Goal: Transaction & Acquisition: Purchase product/service

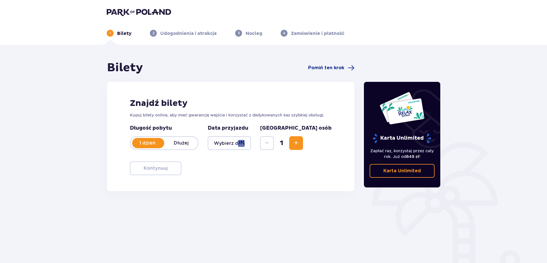
click at [251, 143] on div at bounding box center [229, 143] width 43 height 14
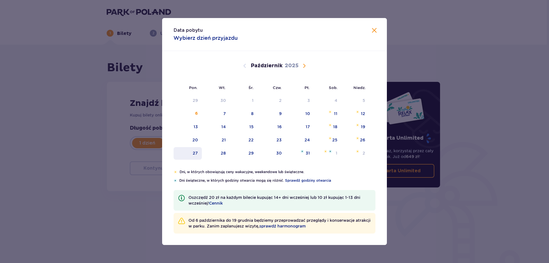
click at [195, 152] on div "27" at bounding box center [195, 153] width 5 height 6
type input "27.10.25"
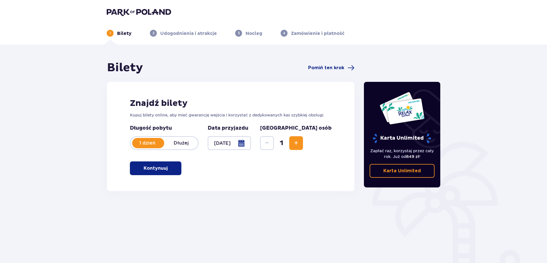
click at [303, 143] on button "Zwiększ" at bounding box center [296, 143] width 14 height 14
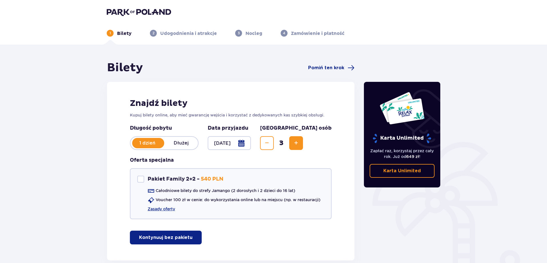
click at [303, 143] on button "Zwiększ" at bounding box center [296, 143] width 14 height 14
click at [274, 139] on button "Zmniejsz" at bounding box center [267, 143] width 14 height 14
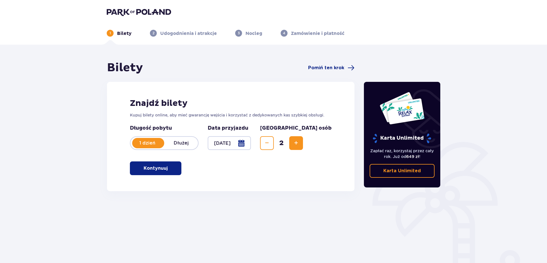
click at [303, 141] on button "Zwiększ" at bounding box center [296, 143] width 14 height 14
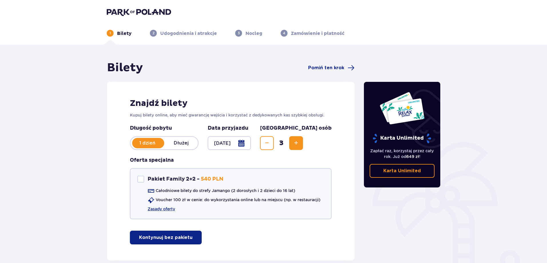
click at [299, 142] on span "Zwiększ" at bounding box center [295, 143] width 7 height 7
click at [299, 146] on span "Zwiększ" at bounding box center [295, 143] width 7 height 7
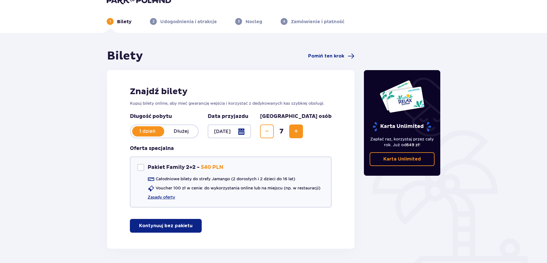
scroll to position [32, 0]
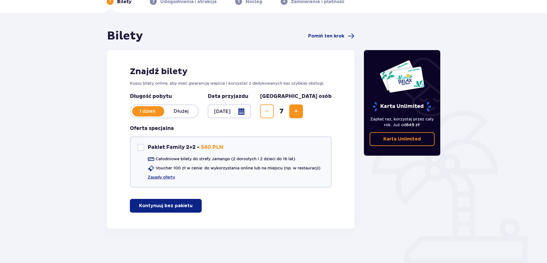
click at [270, 110] on span "Zmniejsz" at bounding box center [266, 111] width 7 height 7
click at [141, 148] on div "Pakiet Family 2+2" at bounding box center [140, 147] width 7 height 7
checkbox input "true"
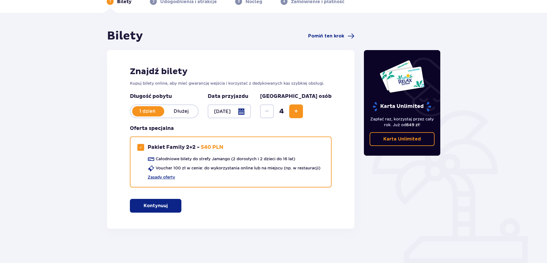
click at [299, 111] on span "Zwiększ" at bounding box center [295, 111] width 7 height 7
click at [155, 204] on p "Kontynuuj" at bounding box center [156, 205] width 24 height 6
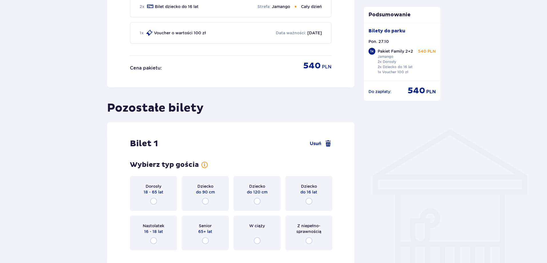
scroll to position [413, 0]
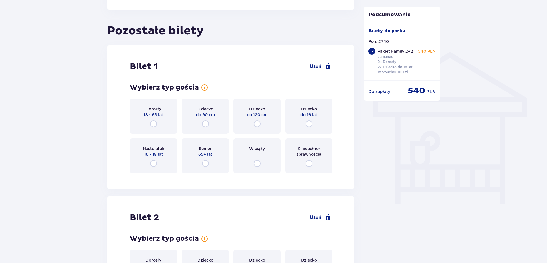
click at [156, 162] on input "radio" at bounding box center [153, 163] width 7 height 7
radio input "true"
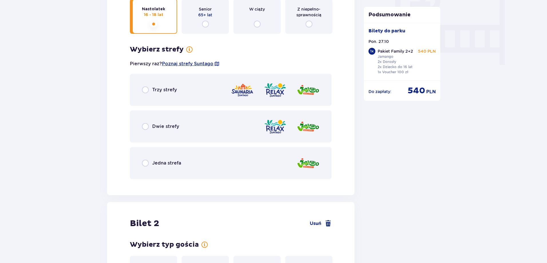
scroll to position [552, 0]
click at [146, 89] on input "radio" at bounding box center [145, 89] width 7 height 7
radio input "true"
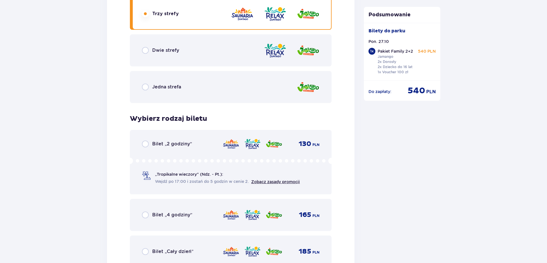
scroll to position [659, 0]
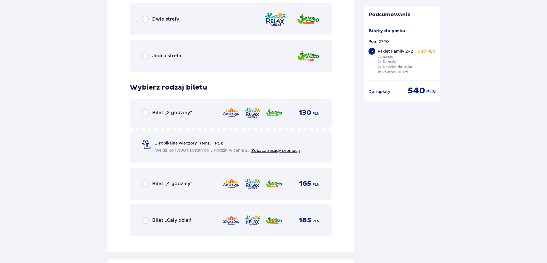
click at [147, 221] on input "radio" at bounding box center [145, 220] width 7 height 7
radio input "true"
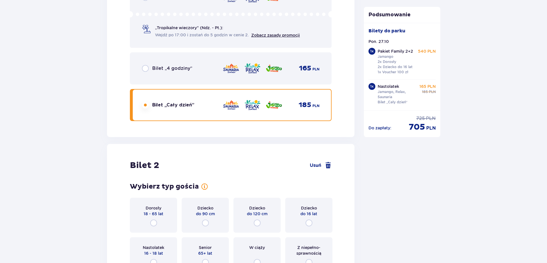
scroll to position [835, 0]
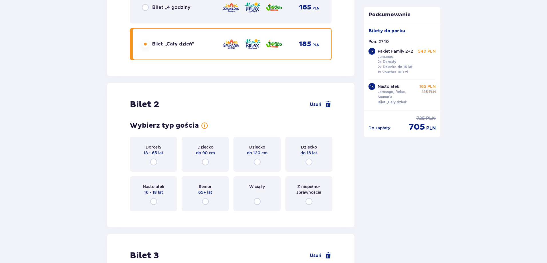
click at [153, 162] on input "radio" at bounding box center [153, 161] width 7 height 7
radio input "true"
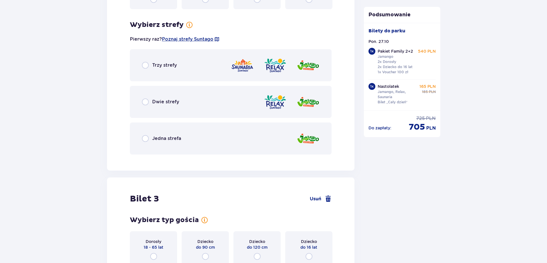
scroll to position [1051, 0]
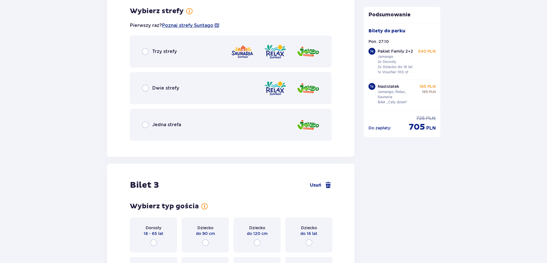
click at [146, 51] on input "radio" at bounding box center [145, 51] width 7 height 7
radio input "true"
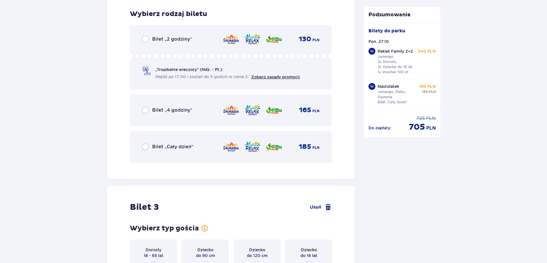
scroll to position [1196, 0]
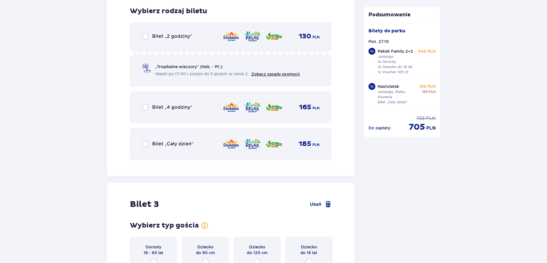
click at [144, 144] on input "radio" at bounding box center [145, 143] width 7 height 7
radio input "true"
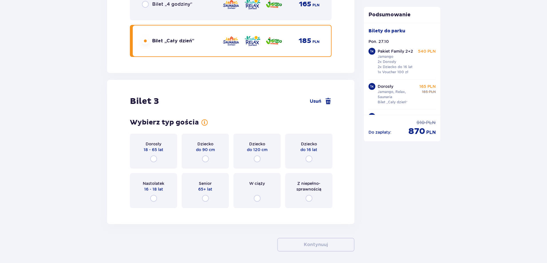
scroll to position [1322, 0]
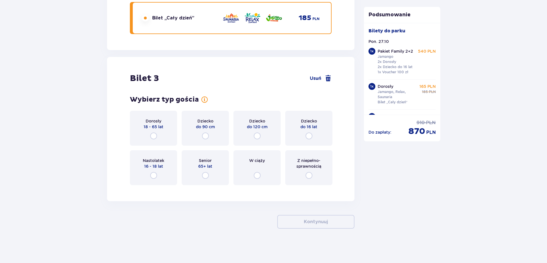
click at [152, 135] on input "radio" at bounding box center [153, 135] width 7 height 7
radio input "true"
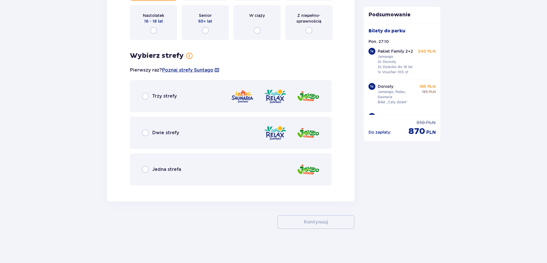
scroll to position [1467, 0]
click at [145, 98] on input "radio" at bounding box center [145, 95] width 7 height 7
radio input "true"
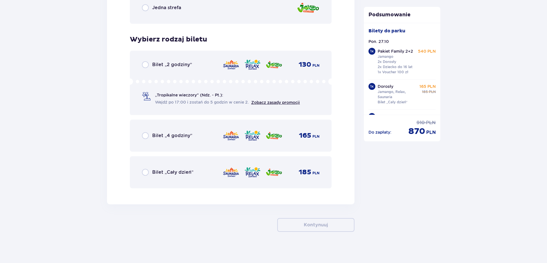
scroll to position [1631, 0]
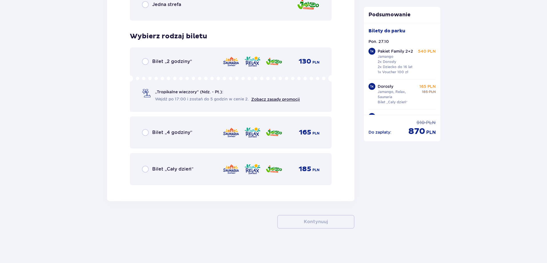
click at [149, 169] on div "Bilet „Cały dzień”" at bounding box center [167, 169] width 51 height 7
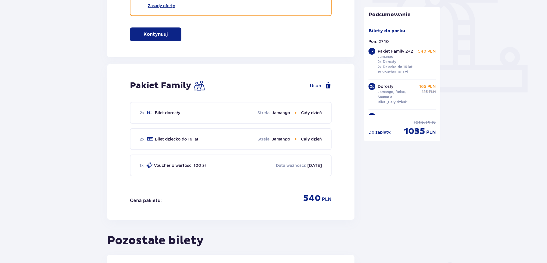
scroll to position [50, 0]
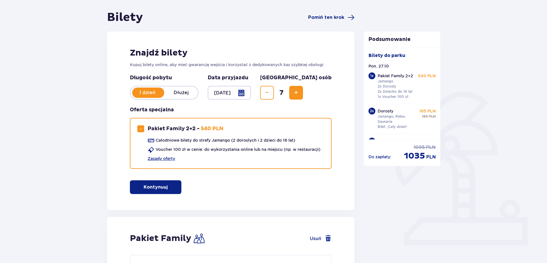
click at [371, 75] on div "1 x" at bounding box center [371, 75] width 7 height 7
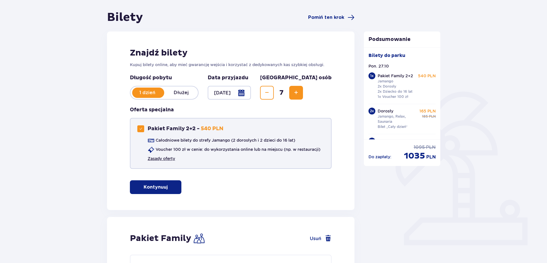
click at [165, 159] on link "Zasady oferty" at bounding box center [161, 159] width 27 height 6
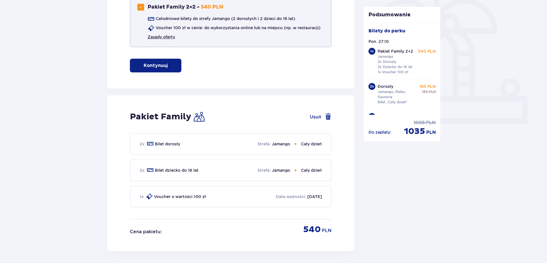
scroll to position [191, 0]
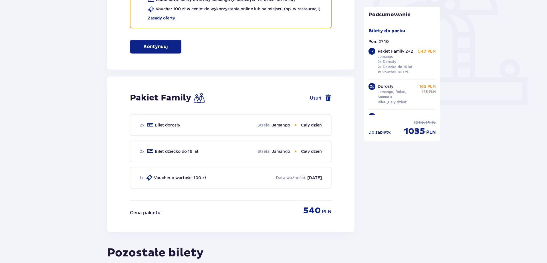
click at [294, 126] on div "Strefa : Jamango Cały dzień" at bounding box center [289, 125] width 64 height 6
click at [283, 126] on p "Jamango" at bounding box center [281, 125] width 18 height 6
click at [266, 128] on p "Strefa :" at bounding box center [263, 125] width 13 height 6
click at [261, 126] on p "Strefa :" at bounding box center [263, 125] width 13 height 6
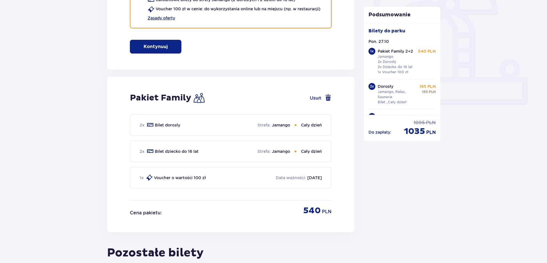
click at [269, 156] on div "2 x Bilet dziecko do 16 lat Strefa : Jamango Cały dzień" at bounding box center [231, 151] width 202 height 22
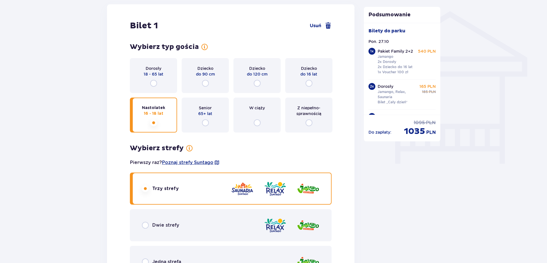
scroll to position [496, 0]
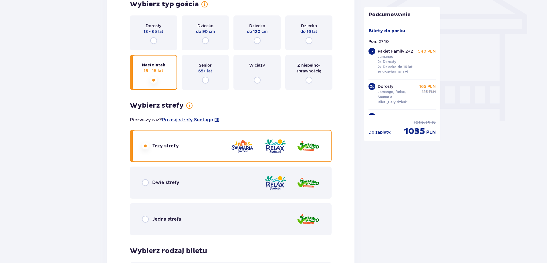
click at [144, 182] on input "radio" at bounding box center [145, 182] width 7 height 7
radio input "true"
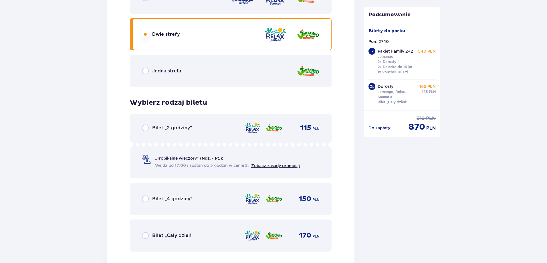
scroll to position [697, 0]
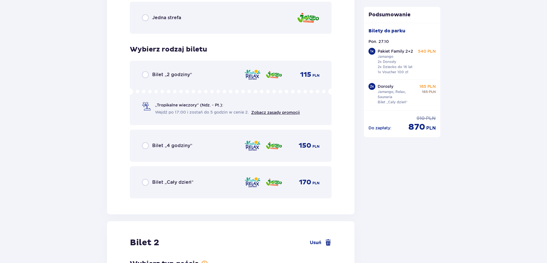
click at [148, 185] on input "radio" at bounding box center [145, 182] width 7 height 7
radio input "true"
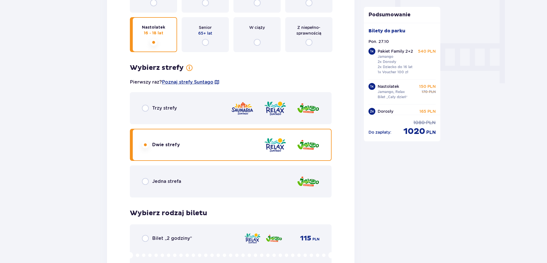
scroll to position [540, 0]
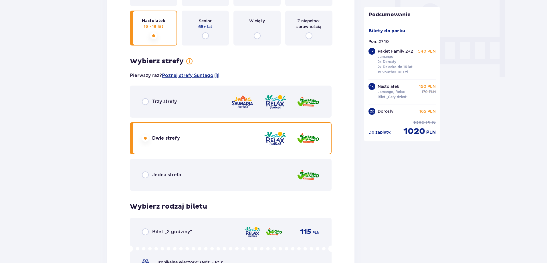
click at [145, 103] on input "radio" at bounding box center [145, 101] width 7 height 7
radio input "true"
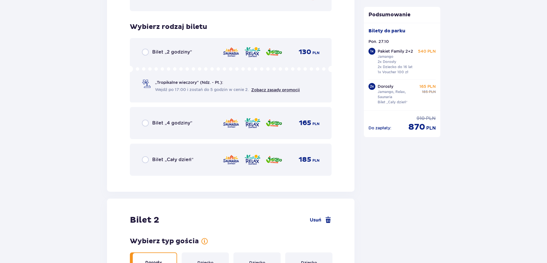
scroll to position [735, 0]
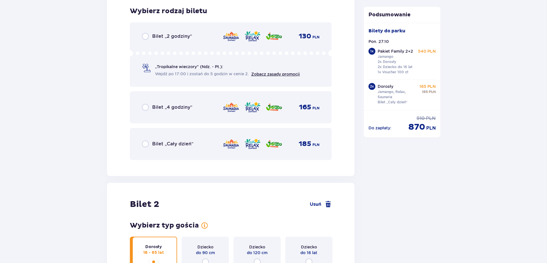
click at [147, 144] on input "radio" at bounding box center [145, 143] width 7 height 7
radio input "true"
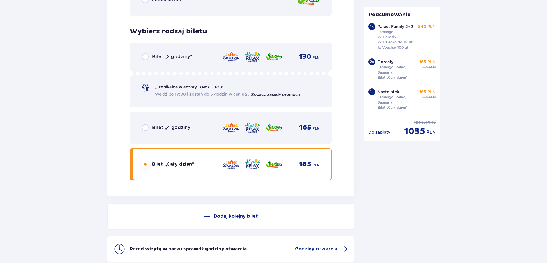
scroll to position [26, 0]
drag, startPoint x: 440, startPoint y: 101, endPoint x: 440, endPoint y: 104, distance: 3.1
click at [440, 104] on div "Bilety do parku Pon. 27.10 1 x Pakiet Family 2+2 Jamango 2x Dorosły 2x Dziecko …" at bounding box center [402, 69] width 77 height 92
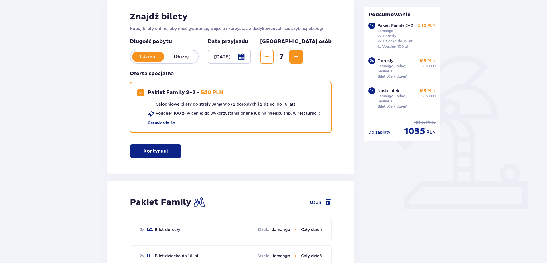
scroll to position [0, 0]
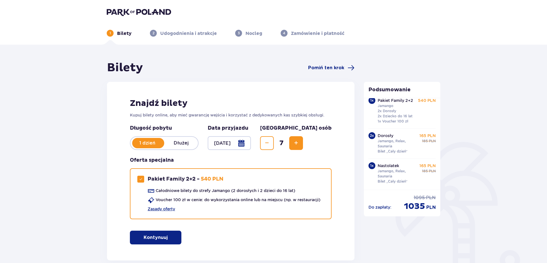
click at [195, 34] on p "Udogodnienia i atrakcje" at bounding box center [188, 33] width 57 height 6
click at [129, 13] on img at bounding box center [139, 12] width 64 height 8
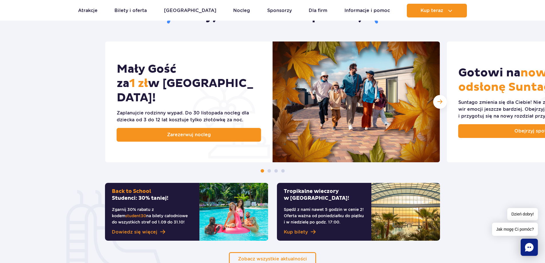
scroll to position [268, 0]
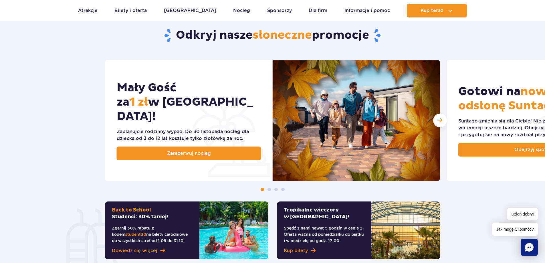
click at [529, 244] on icon "Chat" at bounding box center [529, 247] width 9 height 9
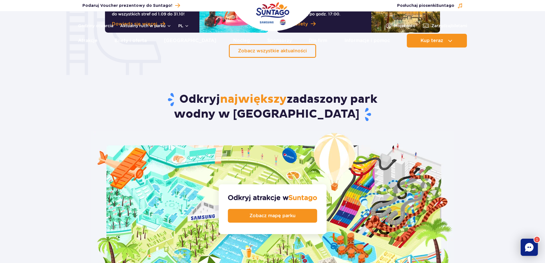
scroll to position [0, 0]
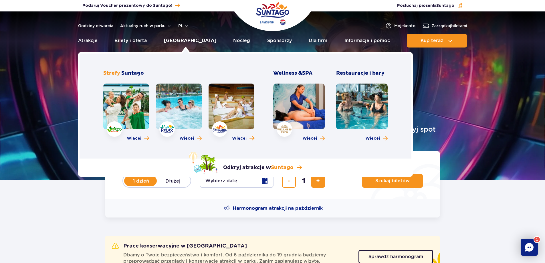
click at [180, 39] on link "[GEOGRAPHIC_DATA]" at bounding box center [190, 41] width 52 height 14
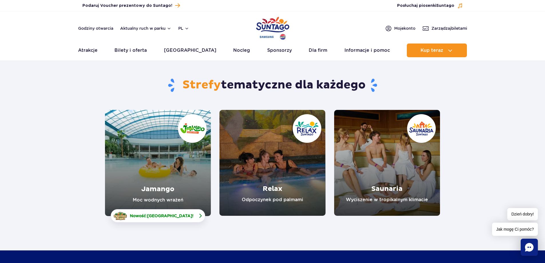
click at [165, 216] on span "[GEOGRAPHIC_DATA]" at bounding box center [169, 215] width 45 height 5
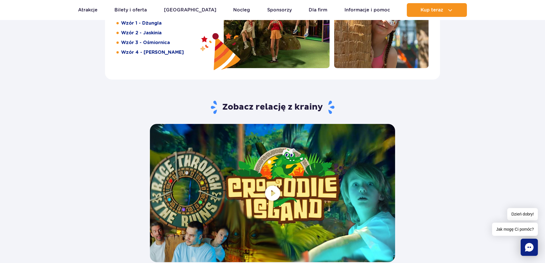
scroll to position [1029, 0]
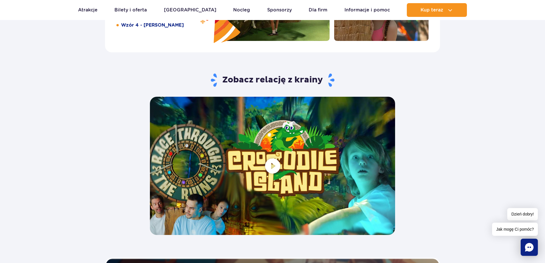
click at [274, 166] on span at bounding box center [272, 166] width 245 height 138
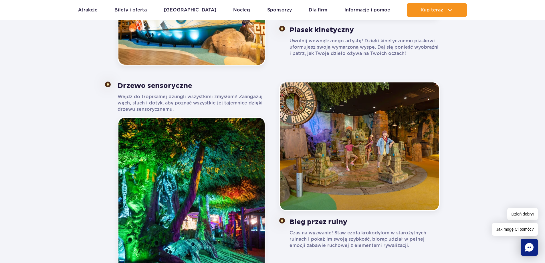
scroll to position [483, 0]
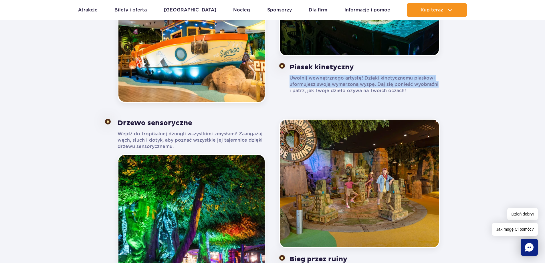
drag, startPoint x: 534, startPoint y: 85, endPoint x: 545, endPoint y: 21, distance: 65.7
click at [542, 37] on section "Poznaj Crocodile Island Crocodile Island to pełna przygód i wyzwań kraina, któr…" at bounding box center [272, 103] width 545 height 468
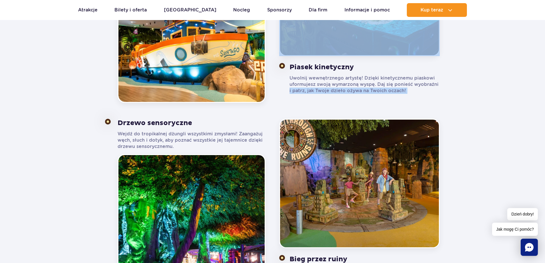
click at [535, 99] on section "Poznaj Crocodile Island Crocodile Island to pełna przygód i wyzwań kraina, któr…" at bounding box center [272, 103] width 545 height 468
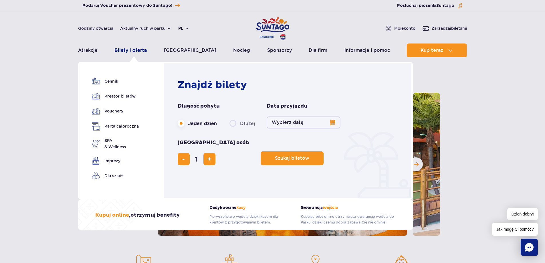
click at [130, 50] on link "Bilety i oferta" at bounding box center [130, 50] width 32 height 14
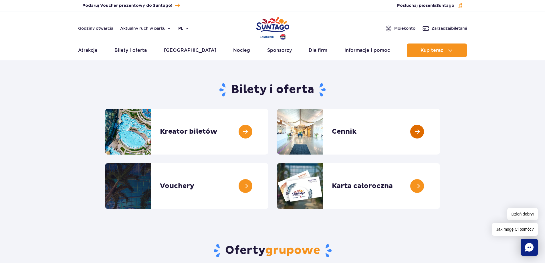
click at [440, 128] on link at bounding box center [440, 132] width 0 height 46
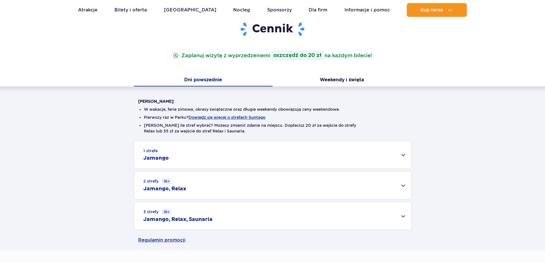
scroll to position [114, 0]
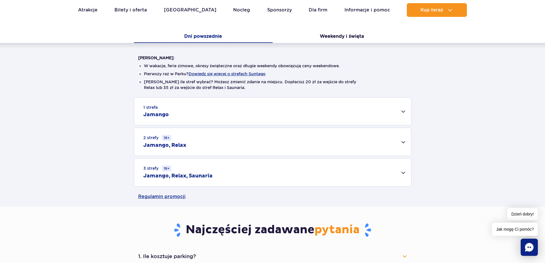
click at [403, 171] on div "3 strefy 16+ Jamango, Relax, Saunaria" at bounding box center [272, 172] width 277 height 28
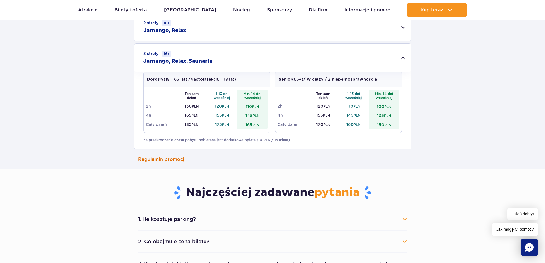
scroll to position [229, 0]
drag, startPoint x: 264, startPoint y: 125, endPoint x: 245, endPoint y: 123, distance: 19.5
click at [245, 123] on td "165 PLN" at bounding box center [252, 124] width 31 height 9
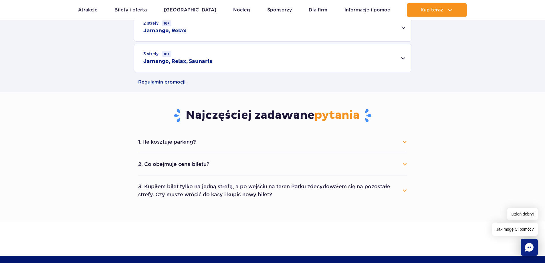
click at [408, 56] on div "3 strefy 16+ Jamango, Relax, Saunaria" at bounding box center [272, 58] width 277 height 28
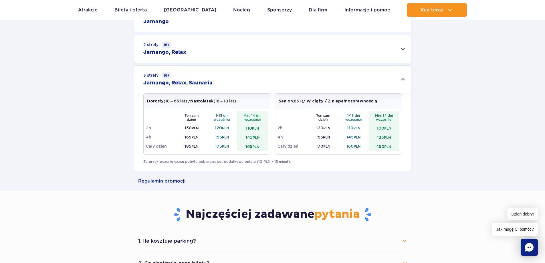
scroll to position [191, 0]
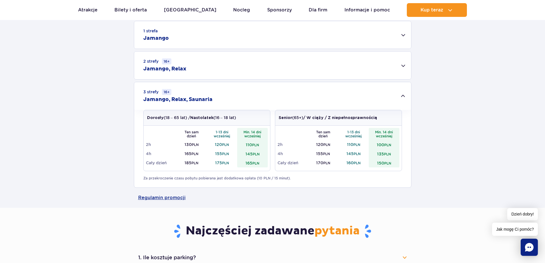
click at [404, 67] on div "2 strefy 16+ Jamango, Relax" at bounding box center [272, 65] width 277 height 28
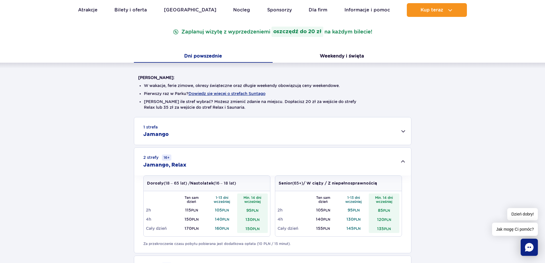
scroll to position [199, 0]
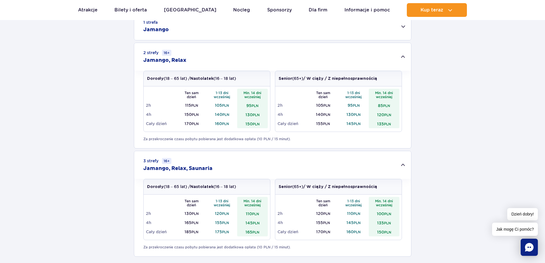
click at [219, 167] on div "3 strefy 16+ Jamango, Relax, Saunaria" at bounding box center [272, 165] width 277 height 28
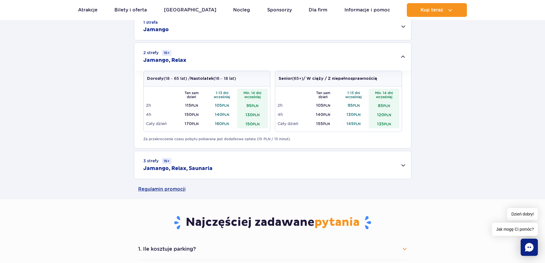
click at [405, 165] on div "3 strefy 16+ Jamango, Relax, Saunaria" at bounding box center [272, 165] width 277 height 28
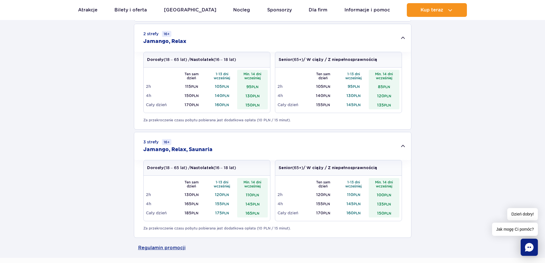
scroll to position [208, 0]
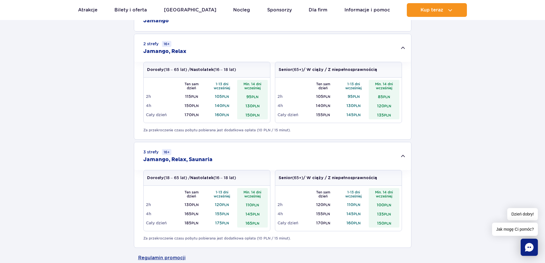
click at [404, 154] on div "3 strefy 16+ Jamango, Relax, Saunaria" at bounding box center [272, 156] width 277 height 28
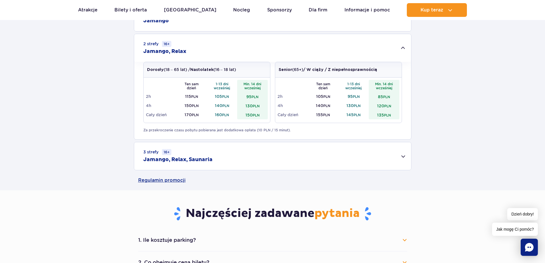
click at [404, 154] on div "3 strefy 16+ Jamango, Relax, Saunaria" at bounding box center [272, 156] width 277 height 28
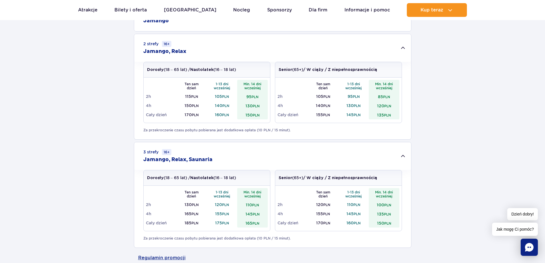
click at [402, 156] on div "3 strefy 16+ Jamango, Relax, Saunaria" at bounding box center [272, 156] width 277 height 28
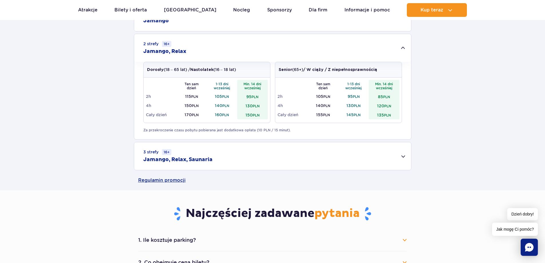
click at [404, 49] on div "2 strefy 16+ Jamango, Relax" at bounding box center [272, 48] width 277 height 28
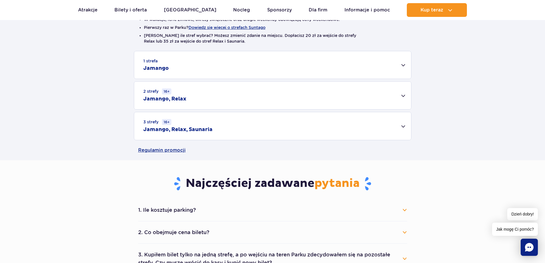
scroll to position [162, 0]
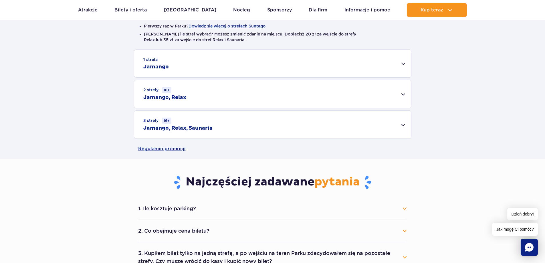
click at [405, 95] on div "2 strefy 16+ Jamango, Relax" at bounding box center [272, 94] width 277 height 28
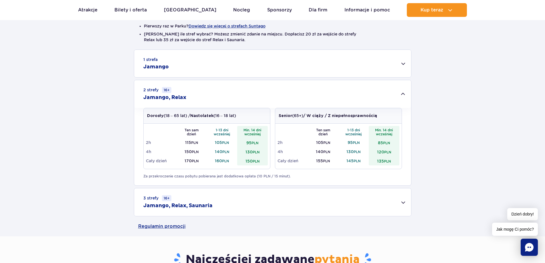
click at [405, 203] on div "3 strefy 16+ Jamango, Relax, Saunaria" at bounding box center [272, 202] width 277 height 28
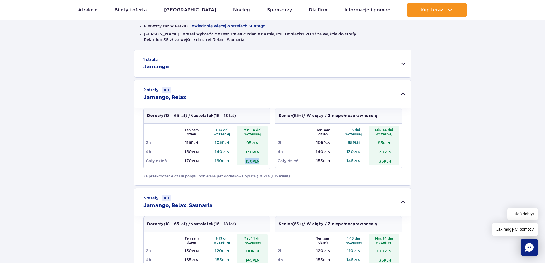
drag, startPoint x: 263, startPoint y: 159, endPoint x: 243, endPoint y: 162, distance: 19.9
click at [243, 162] on td "150 PLN" at bounding box center [252, 160] width 31 height 9
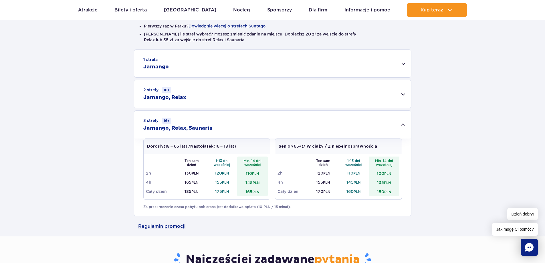
click at [405, 123] on div "3 strefy 16+ Jamango, Relax, Saunaria" at bounding box center [272, 125] width 277 height 28
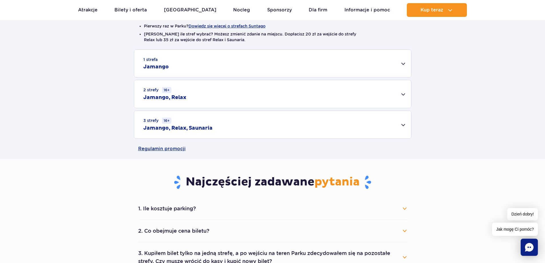
click at [406, 125] on div "3 strefy 16+ Jamango, Relax, Saunaria" at bounding box center [272, 125] width 277 height 28
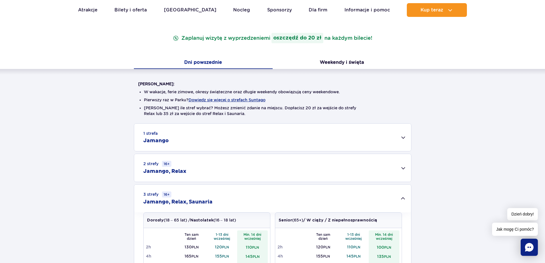
scroll to position [86, 0]
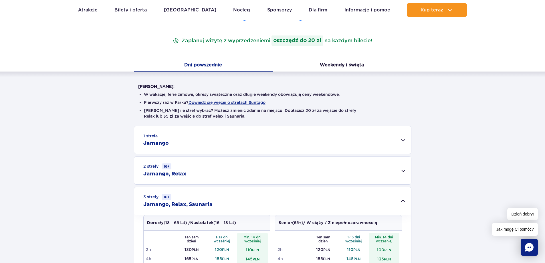
click at [402, 199] on div "3 strefy 16+ Jamango, Relax, Saunaria" at bounding box center [272, 201] width 277 height 28
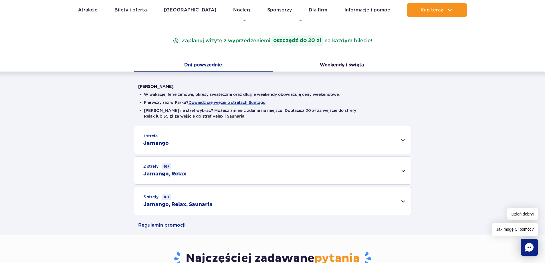
click at [402, 169] on div "2 strefy 16+ Jamango, Relax" at bounding box center [272, 170] width 277 height 28
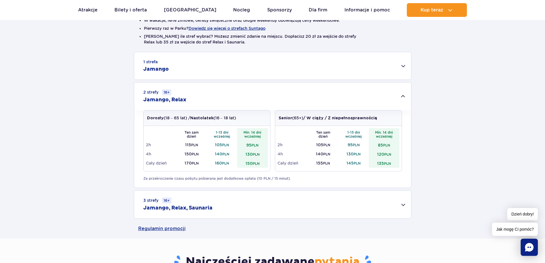
scroll to position [200, 0]
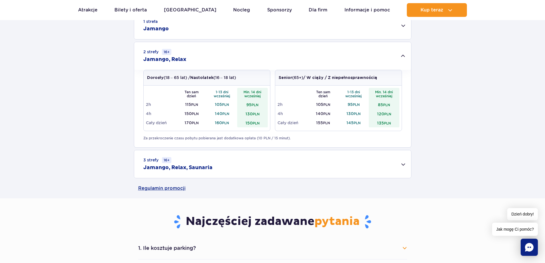
click at [402, 164] on div "3 strefy 16+ Jamango, Relax, Saunaria" at bounding box center [272, 164] width 277 height 28
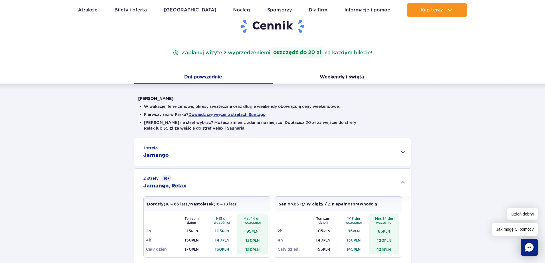
scroll to position [75, 0]
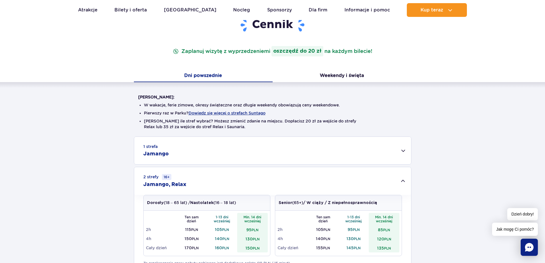
click at [405, 151] on div "1 strefa Jamango" at bounding box center [272, 150] width 277 height 27
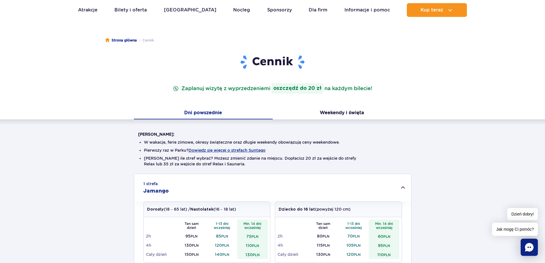
scroll to position [37, 0]
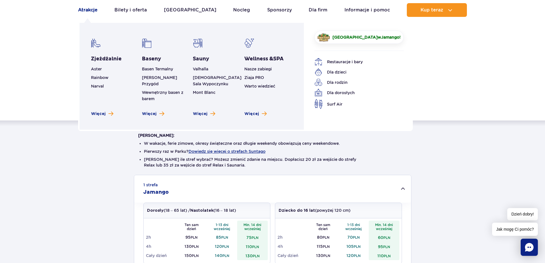
click at [83, 11] on link "Atrakcje" at bounding box center [87, 10] width 19 height 14
